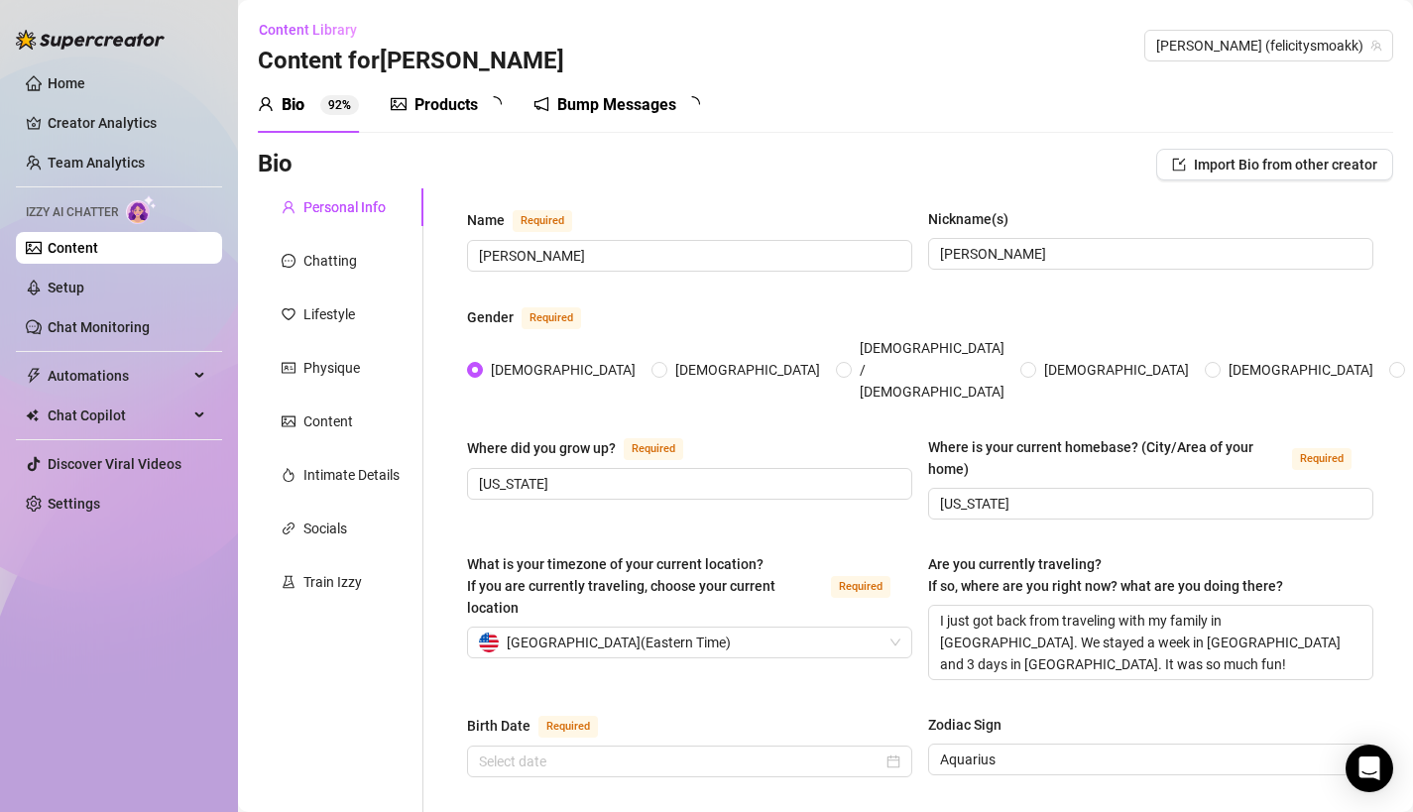
type input "[DATE]"
click at [130, 133] on link "Creator Analytics" at bounding box center [127, 123] width 159 height 32
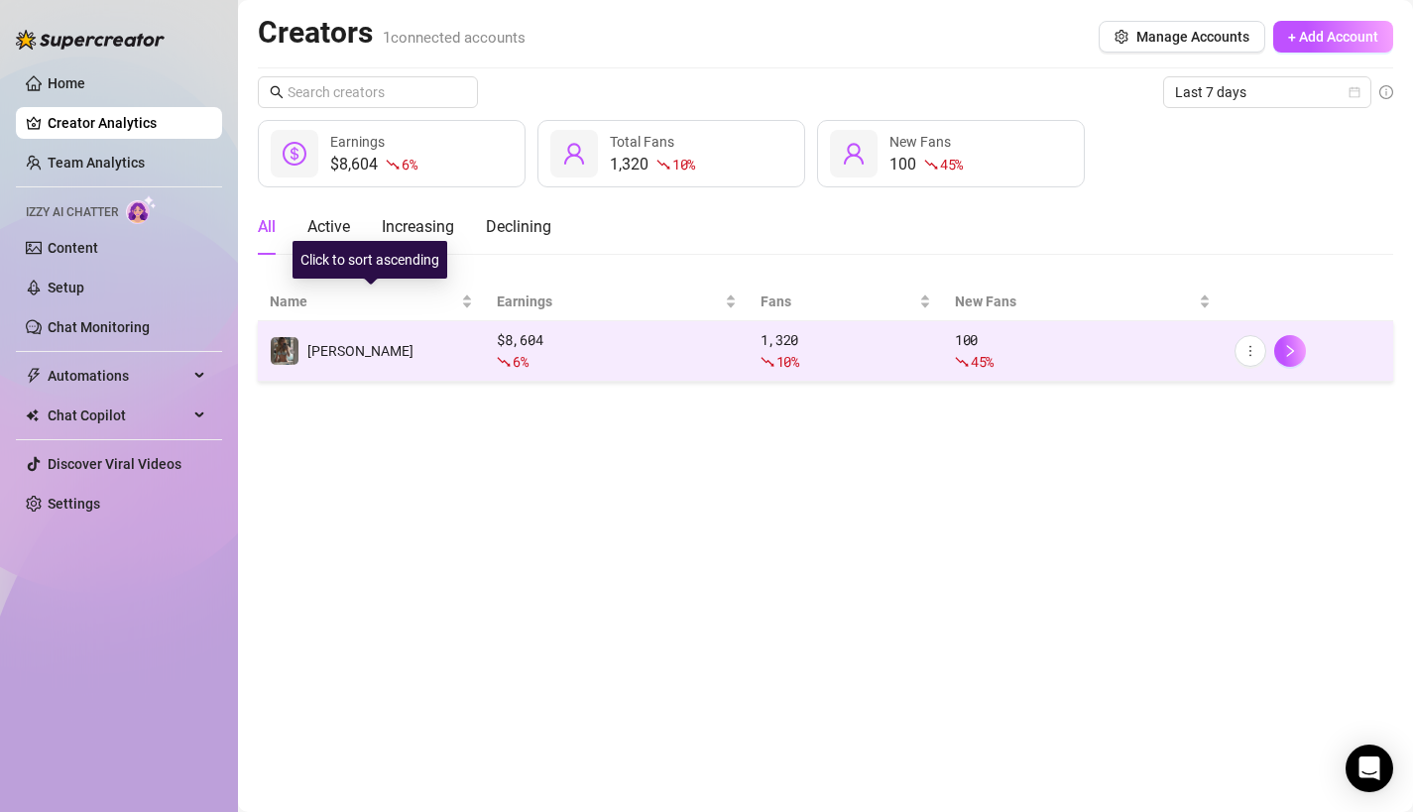
click at [465, 348] on td "[PERSON_NAME]" at bounding box center [371, 351] width 227 height 60
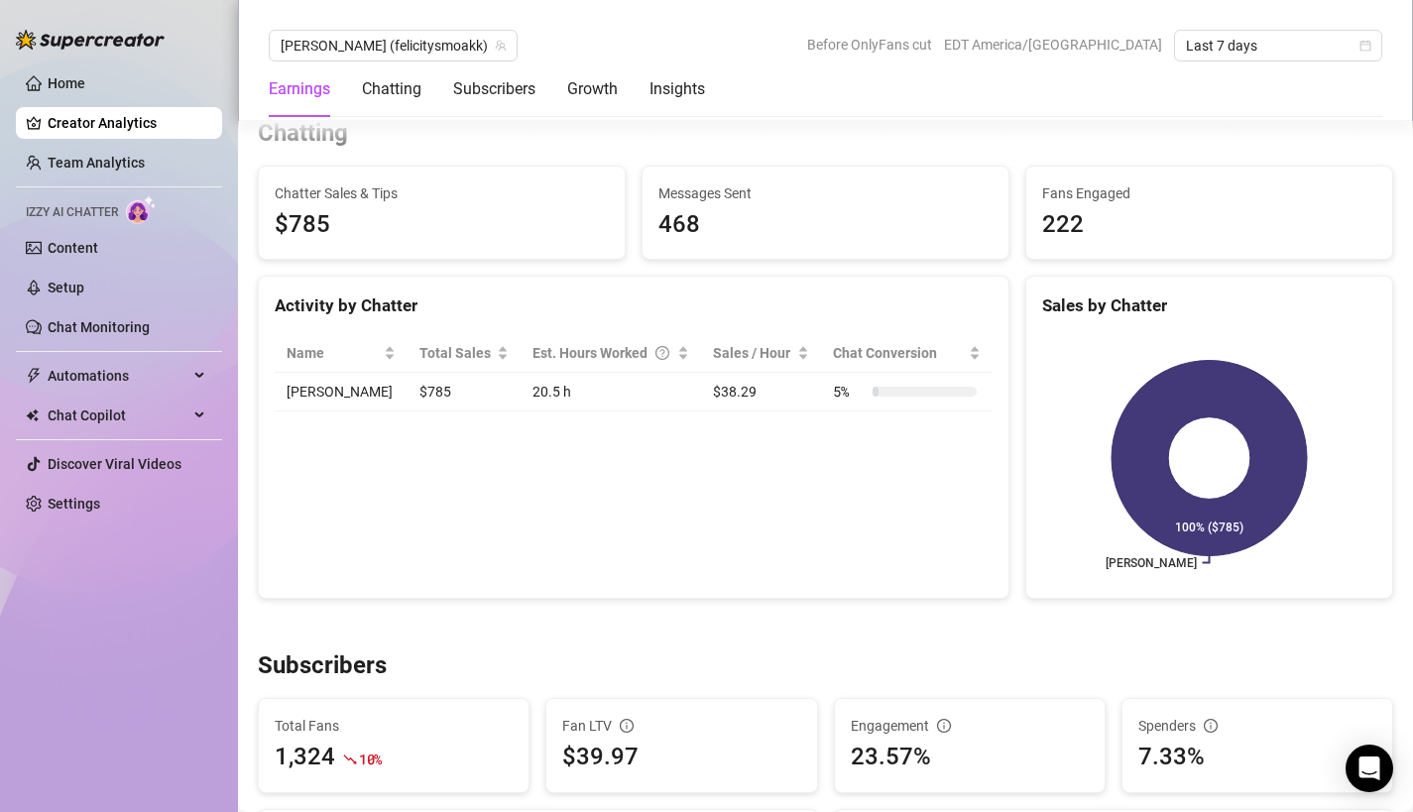
scroll to position [723, 0]
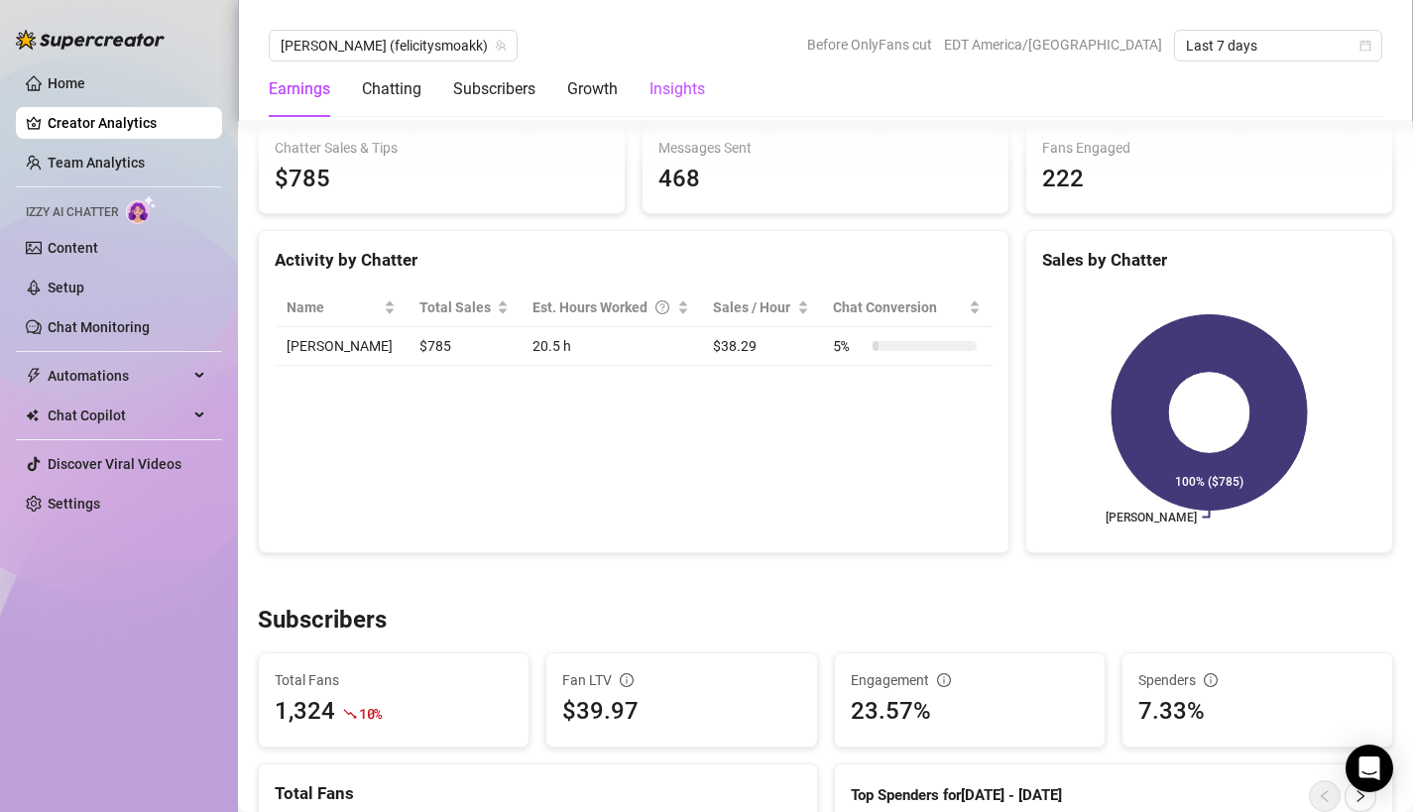
click at [658, 85] on div "Insights" at bounding box center [678, 89] width 56 height 24
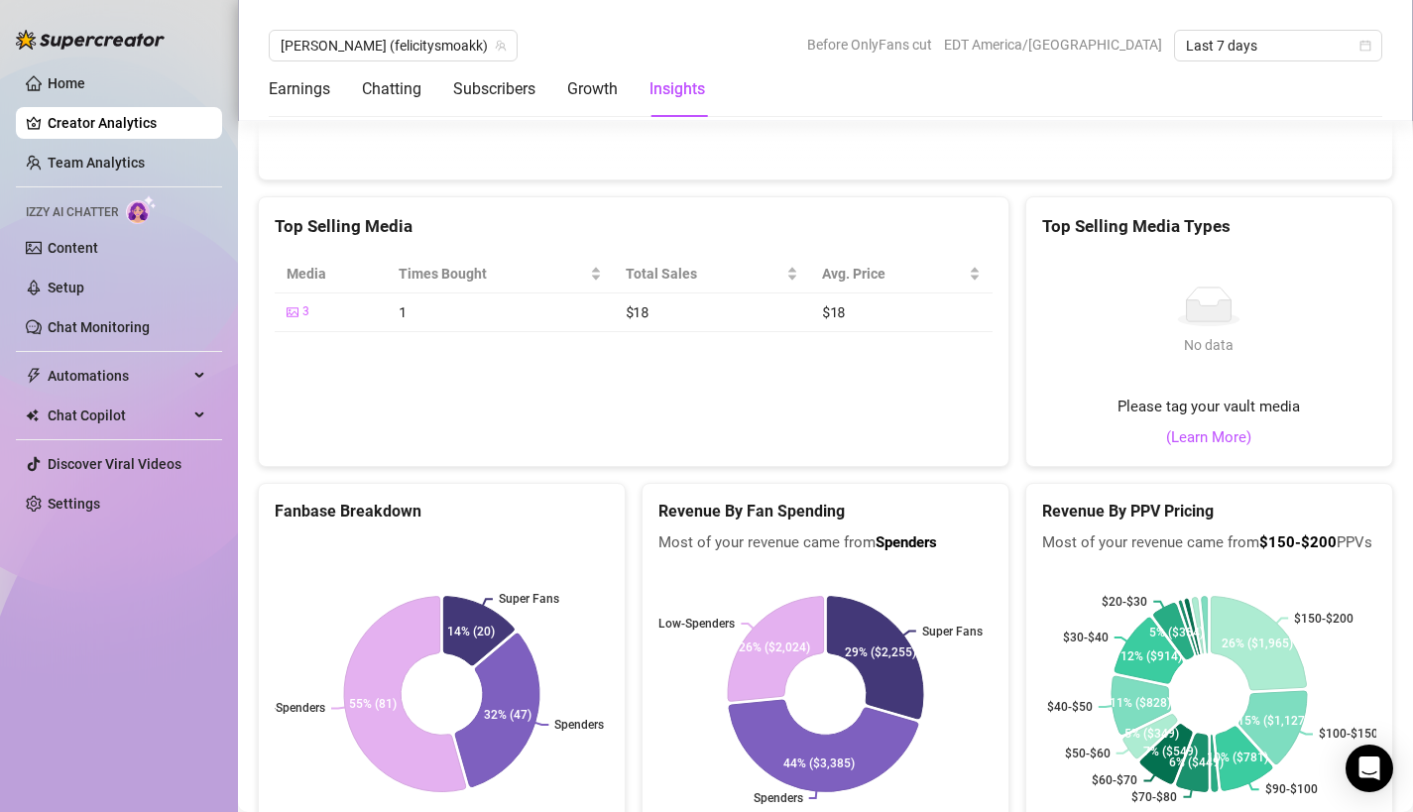
scroll to position [3507, 0]
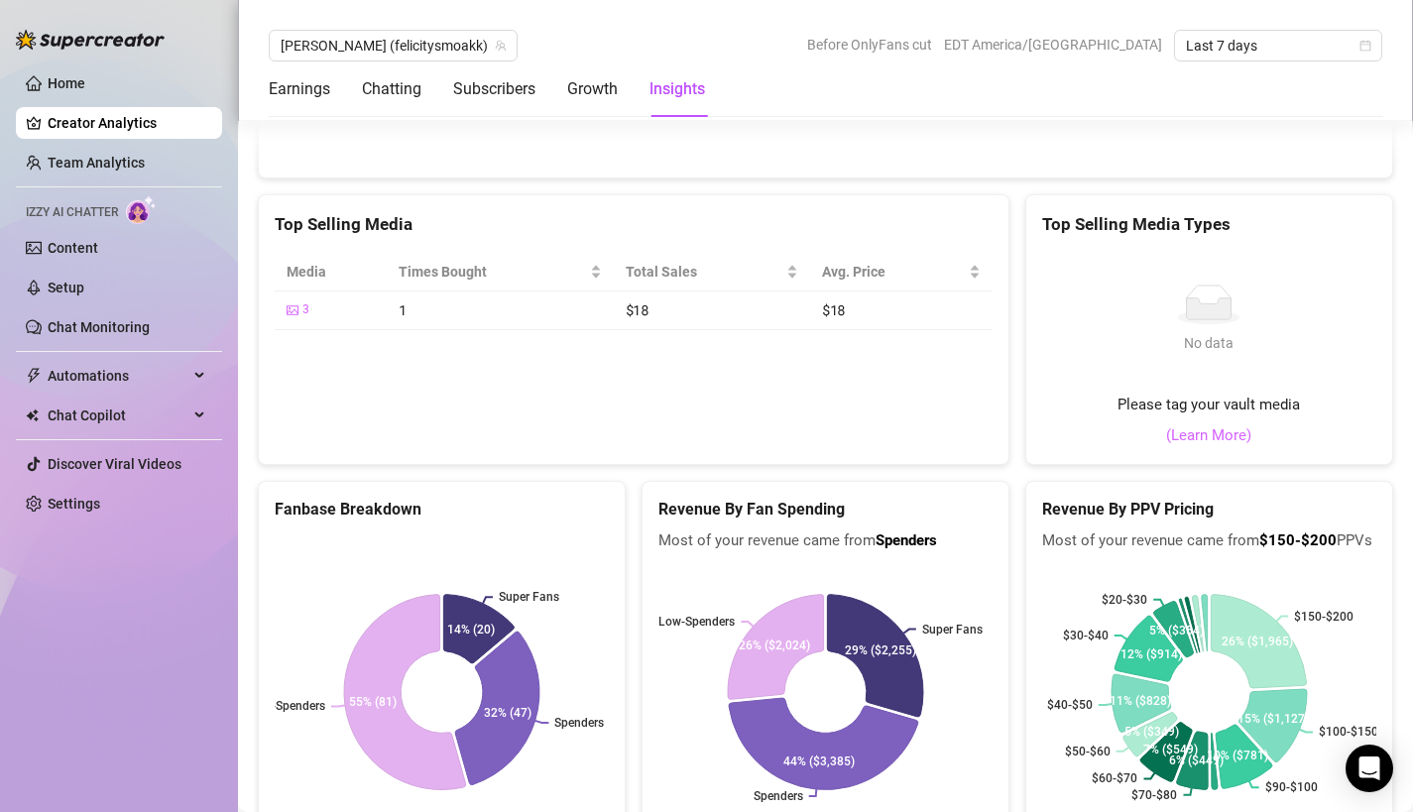
click at [1219, 440] on link "(Learn More)" at bounding box center [1208, 436] width 85 height 24
